Goal: Transaction & Acquisition: Purchase product/service

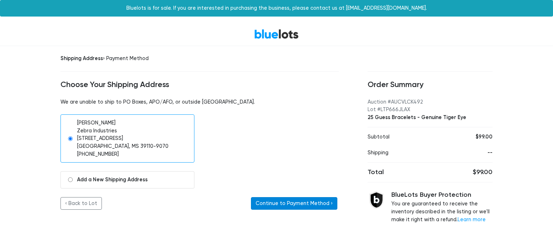
click at [280, 203] on button "Continue to Payment Method ›" at bounding box center [294, 203] width 86 height 13
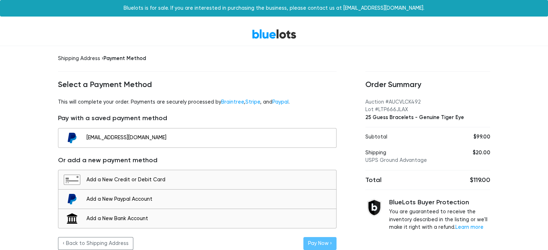
click at [124, 138] on div "admin@zebraindustries.net" at bounding box center [209, 138] width 246 height 8
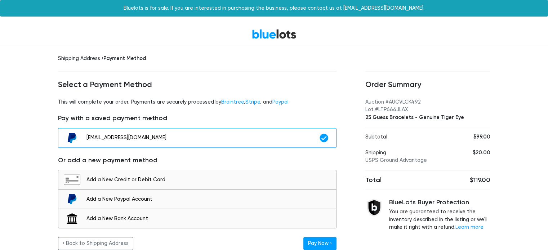
scroll to position [8, 0]
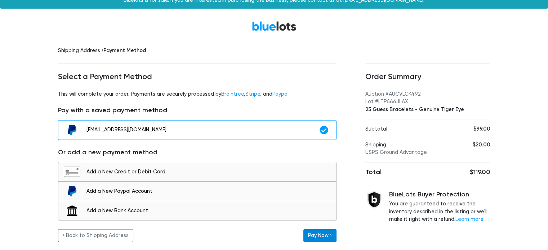
click at [320, 231] on button "Pay Now ›" at bounding box center [319, 236] width 33 height 13
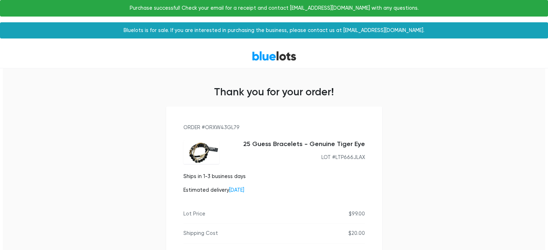
scroll to position [190, 0]
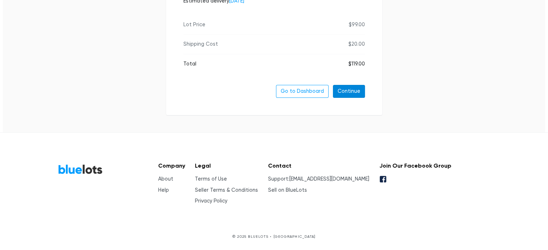
click at [357, 88] on link "Continue" at bounding box center [349, 91] width 32 height 13
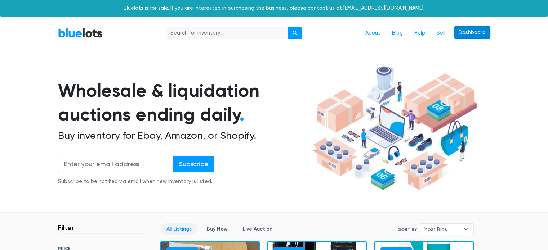
click at [458, 30] on link "Dashboard" at bounding box center [472, 32] width 36 height 13
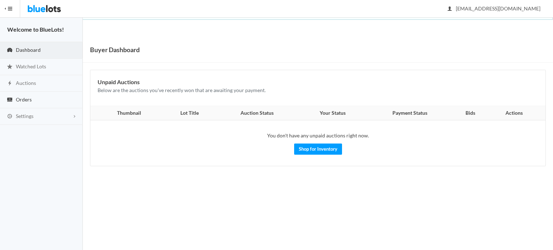
click at [31, 99] on span "Orders" at bounding box center [24, 100] width 16 height 6
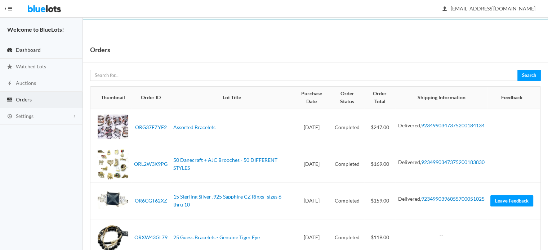
click at [30, 50] on span "Dashboard" at bounding box center [28, 50] width 25 height 6
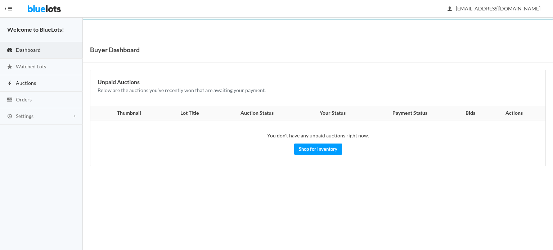
click at [32, 82] on span "Auctions" at bounding box center [26, 83] width 20 height 6
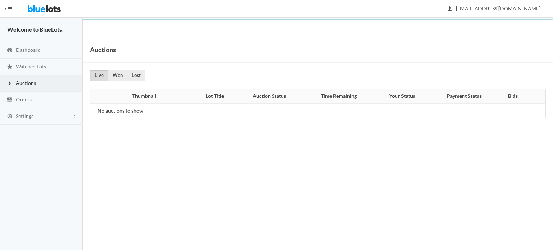
click at [12, 9] on button "HIDE MENU" at bounding box center [10, 8] width 20 height 17
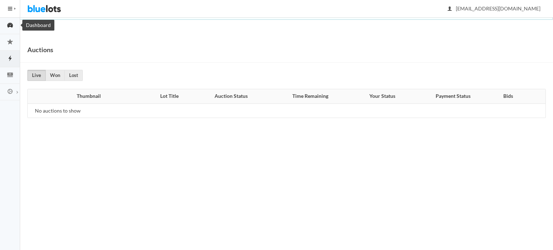
click at [12, 22] on icon "speedometer" at bounding box center [10, 25] width 20 height 6
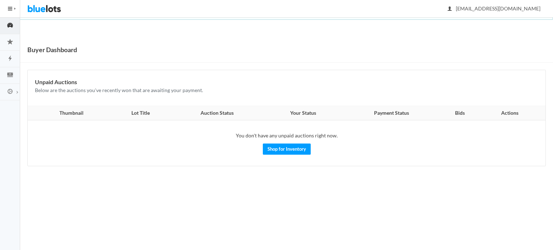
click at [33, 8] on img at bounding box center [44, 8] width 34 height 17
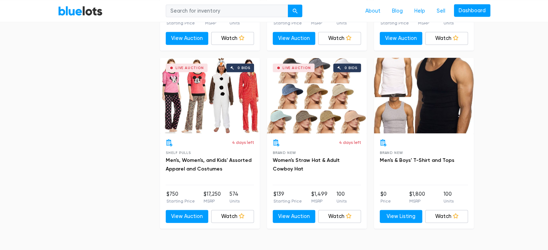
scroll to position [2105, 0]
